Goal: Task Accomplishment & Management: Manage account settings

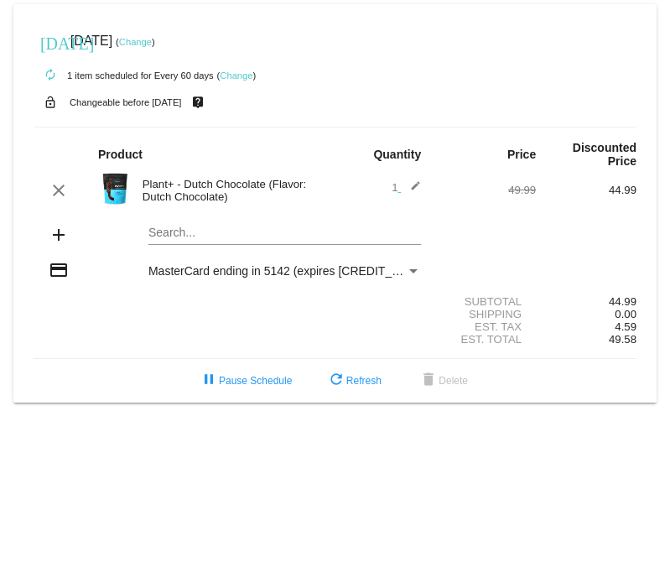
click at [240, 80] on link "Change" at bounding box center [236, 75] width 33 height 10
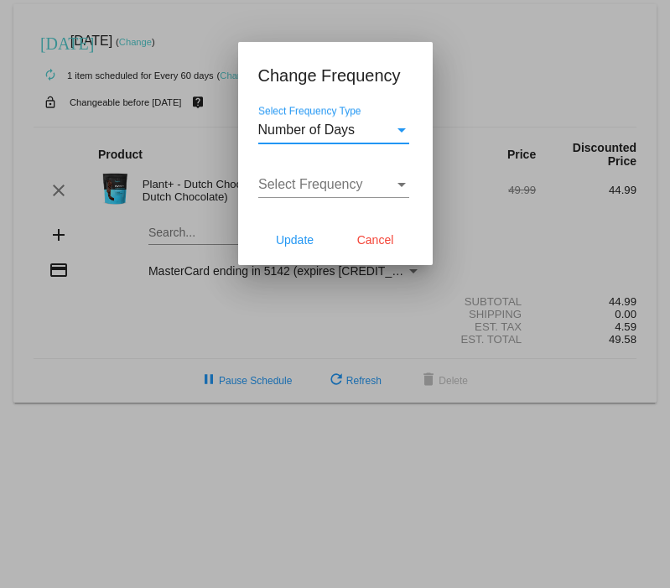
click at [356, 183] on span "Select Frequency" at bounding box center [310, 184] width 105 height 14
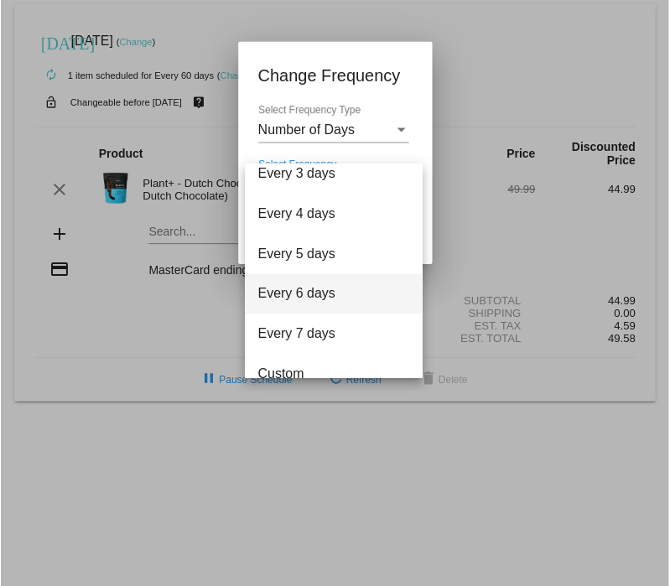
scroll to position [67, 0]
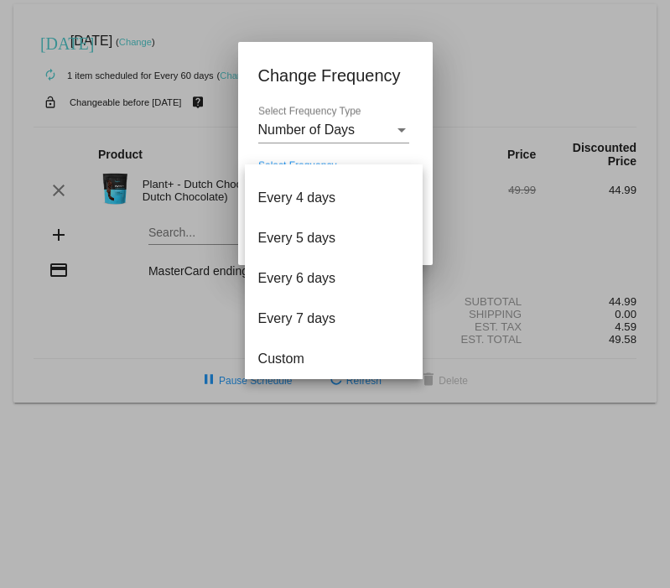
click at [535, 35] on div at bounding box center [335, 294] width 670 height 588
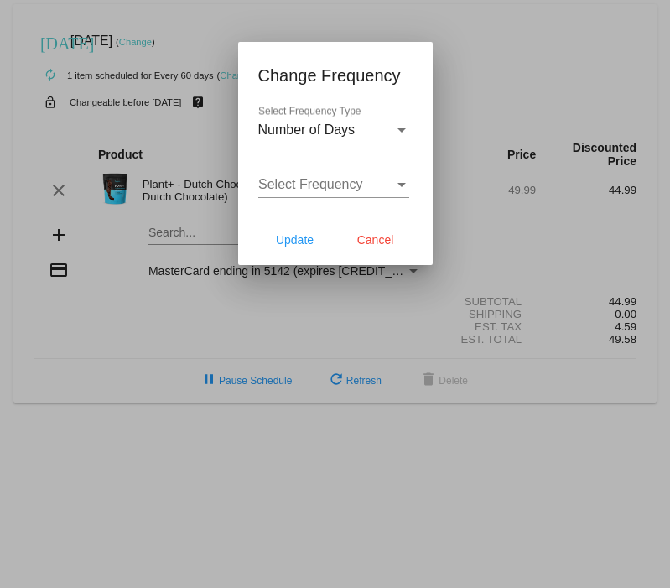
click at [401, 137] on div "Select Frequency Type" at bounding box center [401, 129] width 15 height 15
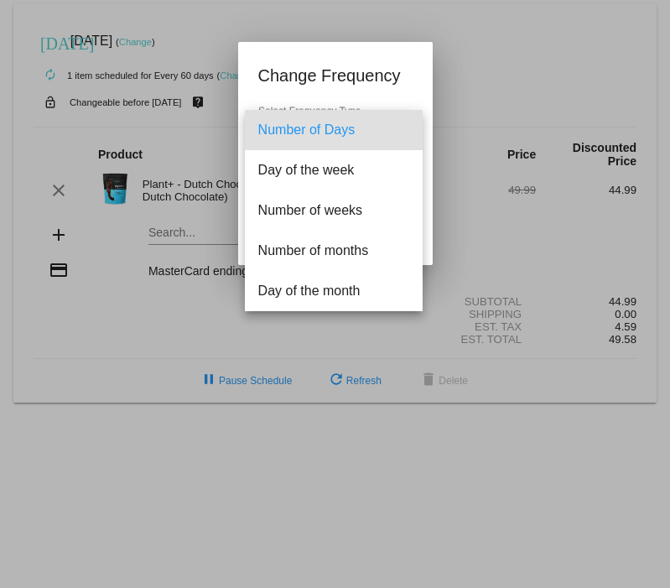
click at [488, 49] on div at bounding box center [335, 294] width 670 height 588
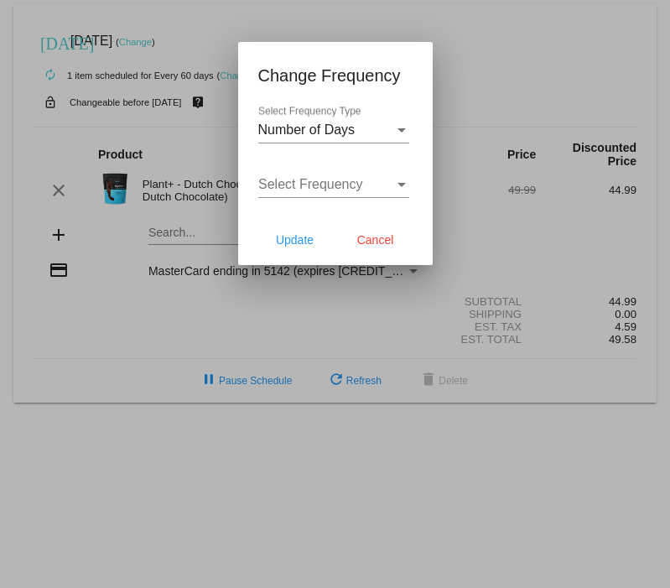
click at [439, 32] on div at bounding box center [335, 294] width 670 height 588
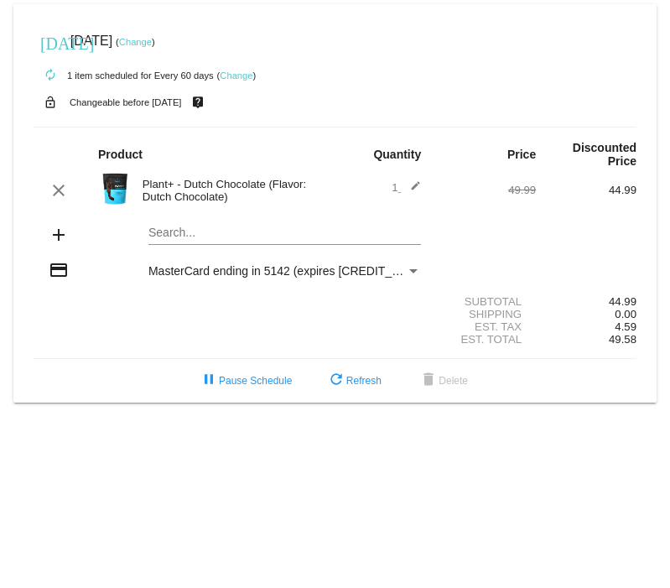
click at [232, 77] on link "Change" at bounding box center [236, 75] width 33 height 10
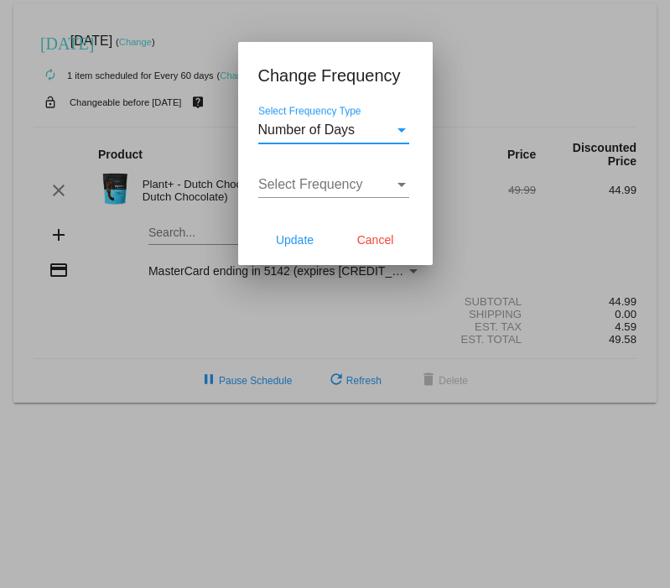
click at [350, 125] on span "Number of Days" at bounding box center [306, 129] width 97 height 14
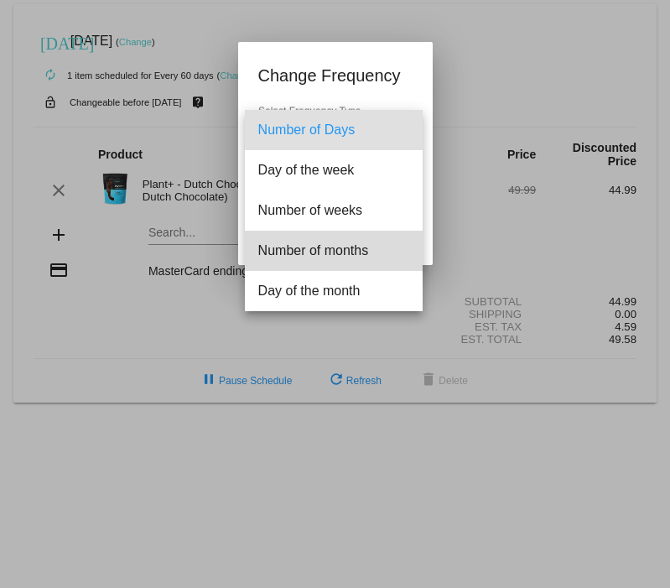
click at [341, 251] on span "Number of months" at bounding box center [333, 250] width 151 height 40
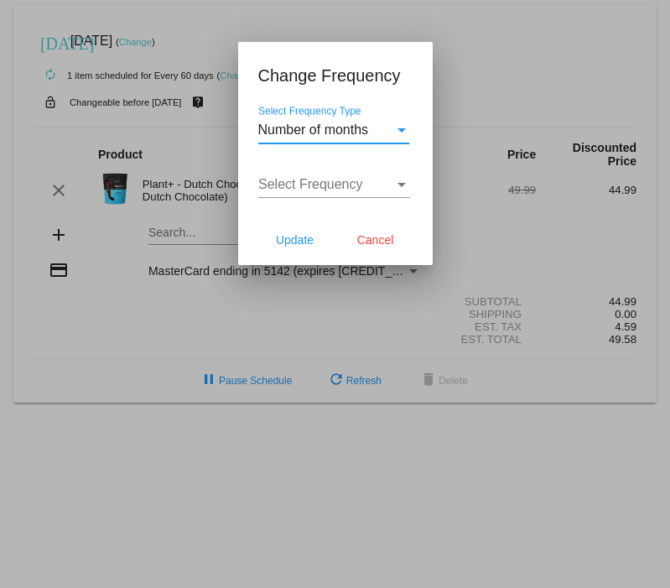
click at [330, 191] on div "Select Frequency Select Frequency" at bounding box center [333, 179] width 151 height 38
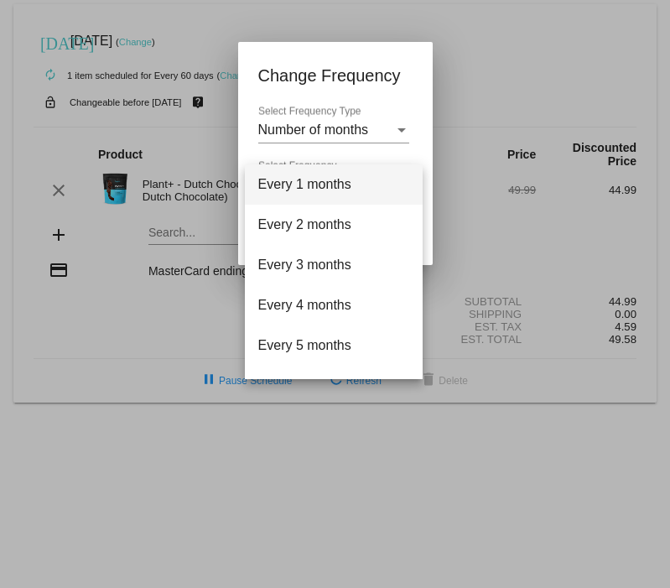
click at [472, 108] on div at bounding box center [335, 294] width 670 height 588
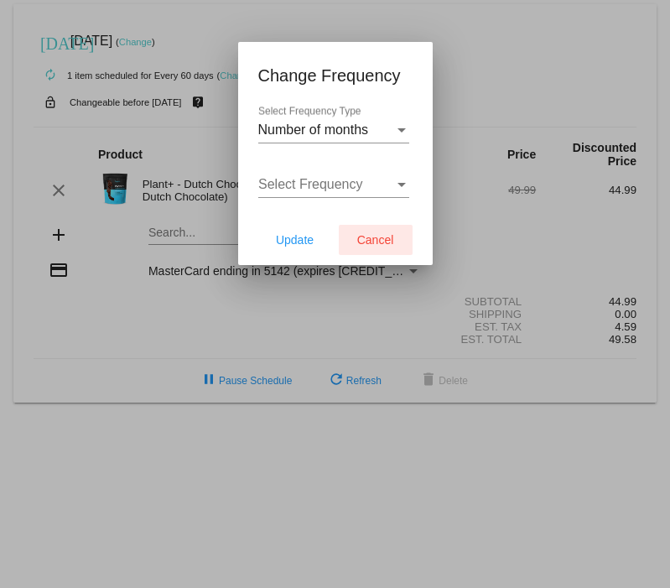
click at [358, 230] on button "Cancel" at bounding box center [376, 240] width 74 height 30
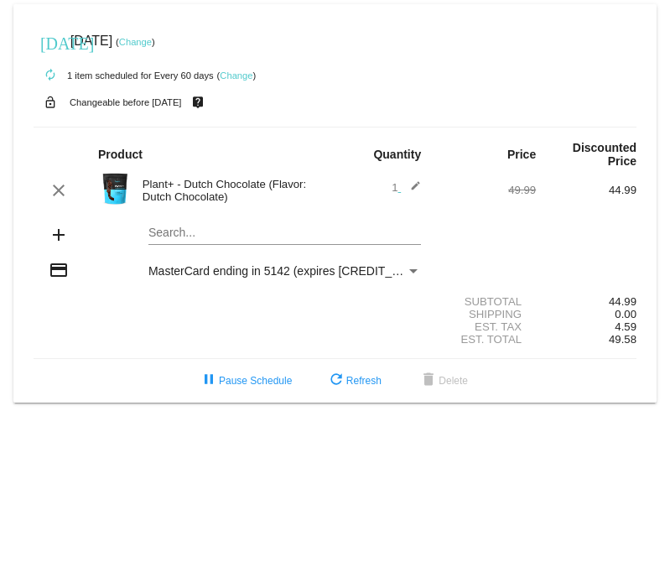
click at [152, 39] on link "Change" at bounding box center [135, 42] width 33 height 10
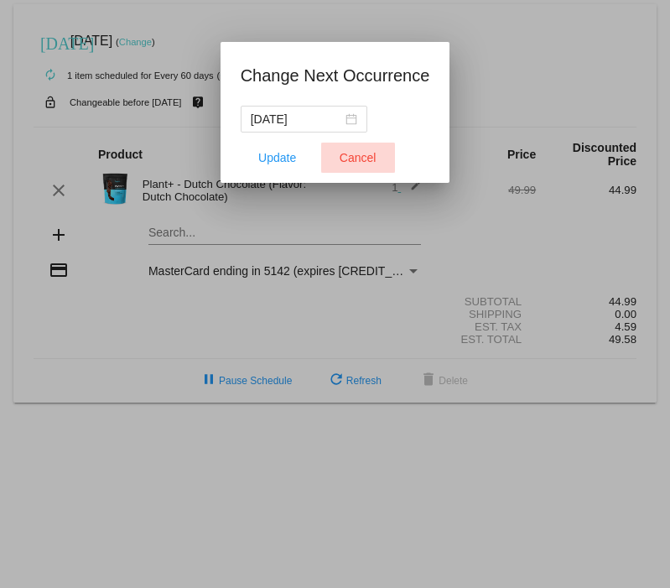
click at [344, 162] on span "Cancel" at bounding box center [357, 157] width 37 height 13
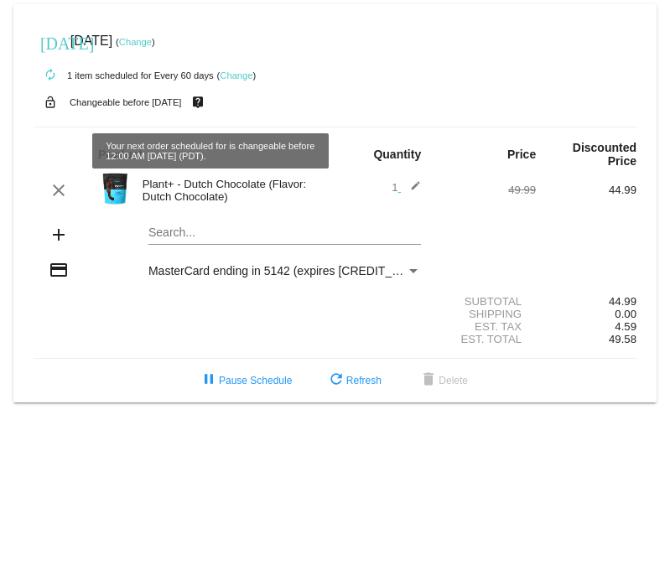
click at [208, 102] on mat-icon "live_help" at bounding box center [198, 102] width 20 height 22
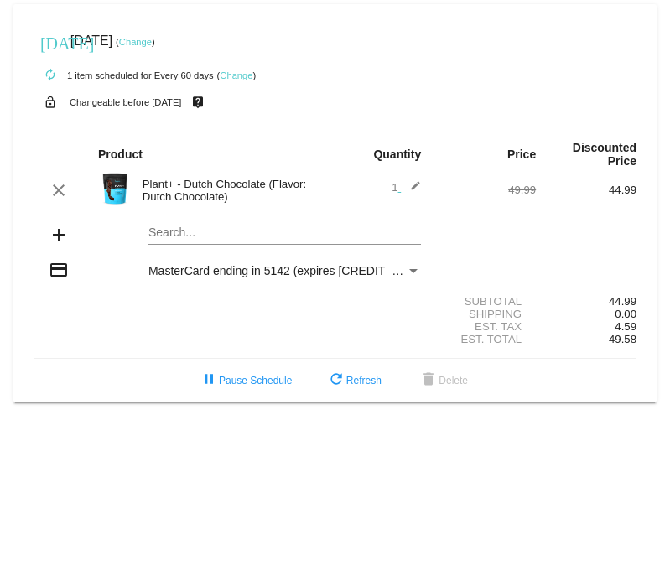
click at [233, 76] on link "Change" at bounding box center [236, 75] width 33 height 10
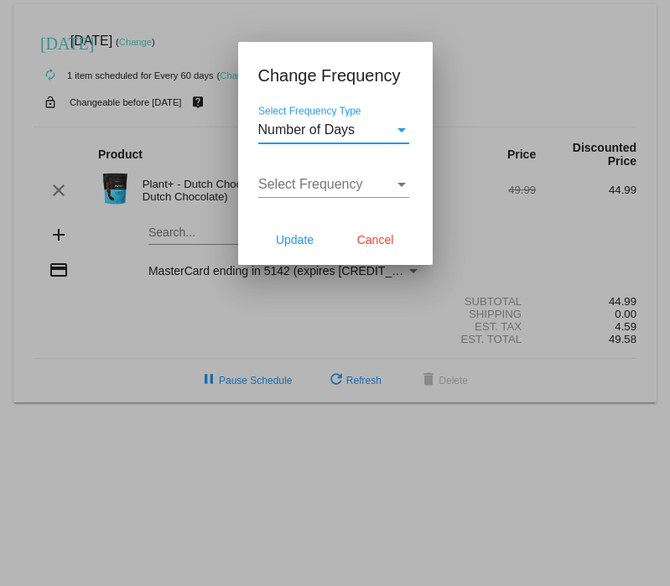
click at [344, 130] on span "Number of Days" at bounding box center [306, 129] width 97 height 14
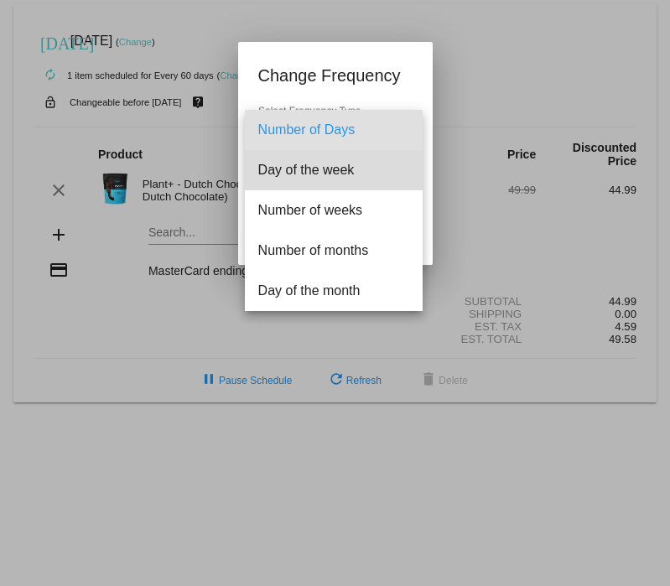
click at [328, 168] on span "Day of the week" at bounding box center [333, 170] width 151 height 40
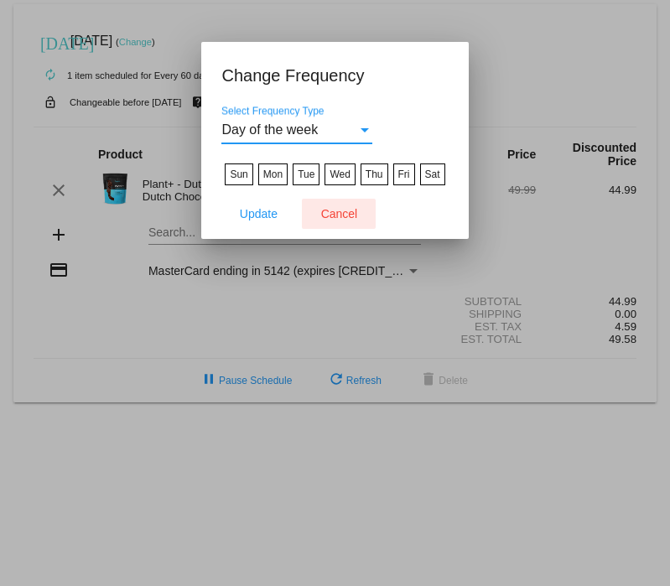
click at [322, 217] on span "Cancel" at bounding box center [339, 213] width 37 height 13
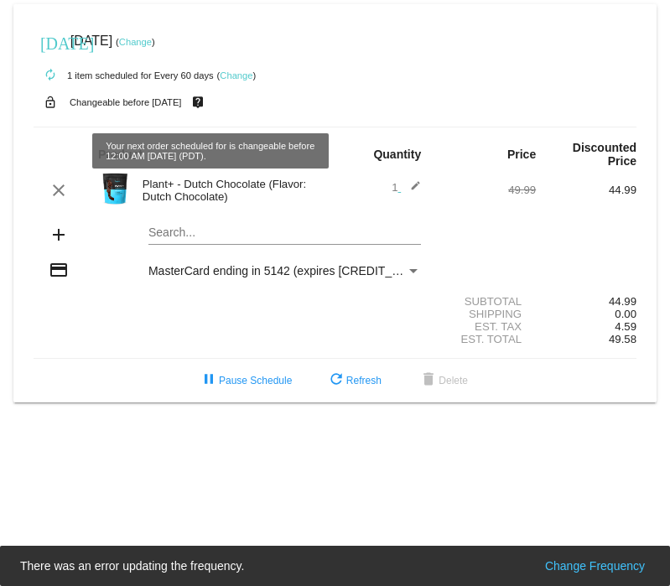
click at [164, 47] on div "[DATE] [DATE] ( Change )" at bounding box center [335, 41] width 603 height 34
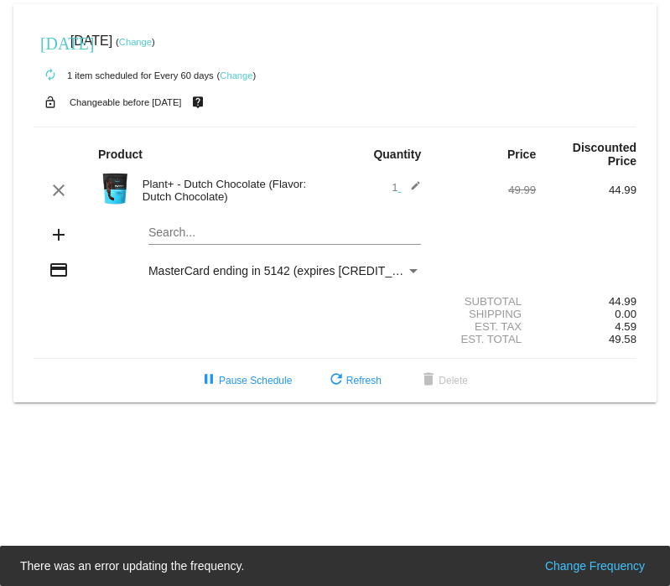
click at [152, 41] on link "Change" at bounding box center [135, 42] width 33 height 10
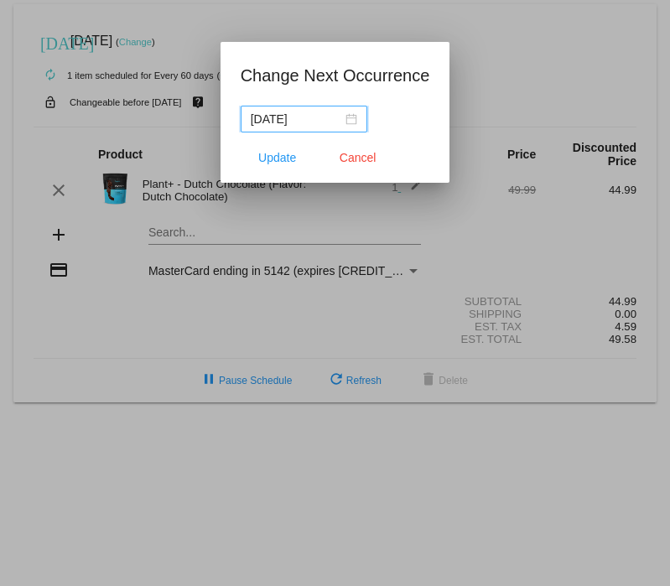
click at [350, 118] on div "[DATE]" at bounding box center [304, 119] width 106 height 18
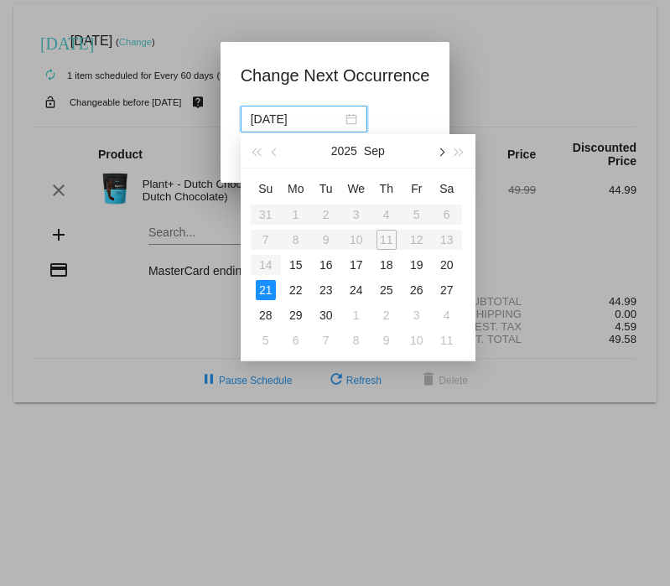
click at [438, 148] on button "button" at bounding box center [440, 151] width 18 height 34
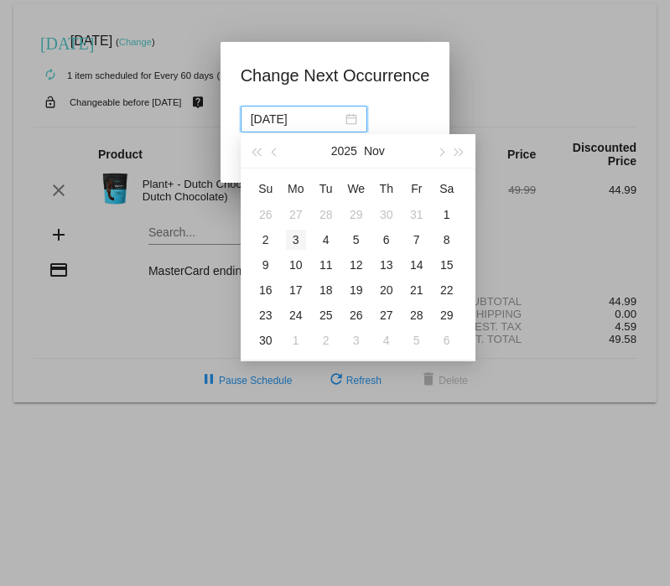
click at [293, 236] on div "3" at bounding box center [296, 240] width 20 height 20
type input "[DATE]"
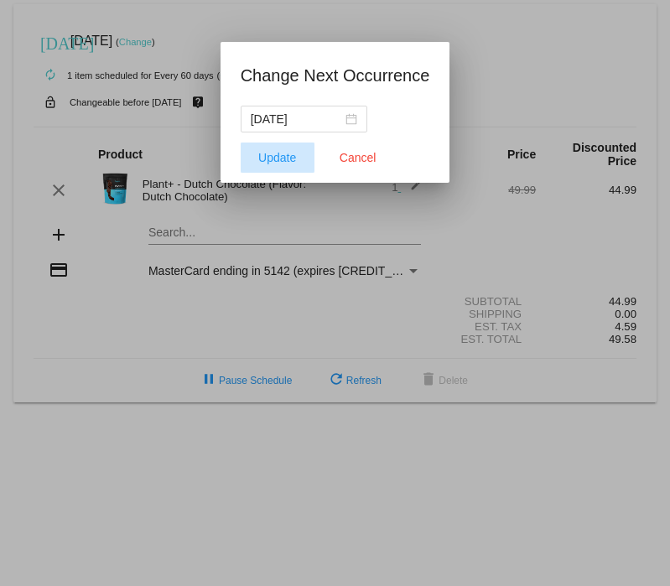
click at [282, 157] on span "Update" at bounding box center [277, 157] width 38 height 13
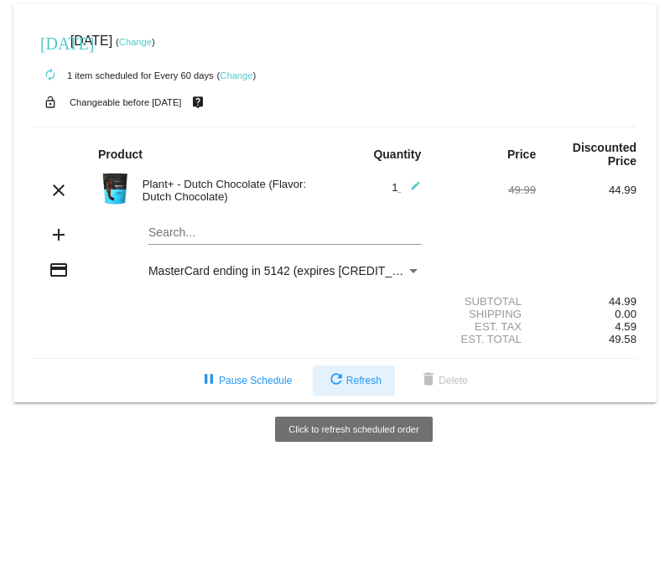
click at [351, 373] on button "refresh Refresh" at bounding box center [354, 380] width 82 height 30
